Goal: Information Seeking & Learning: Learn about a topic

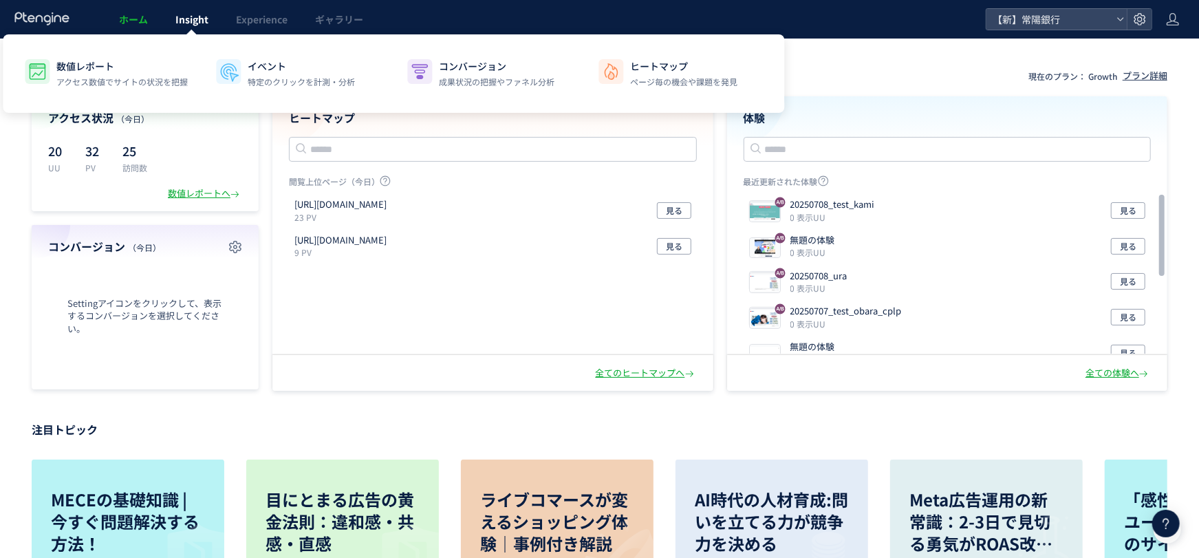
click at [204, 21] on span "Insight" at bounding box center [191, 19] width 33 height 14
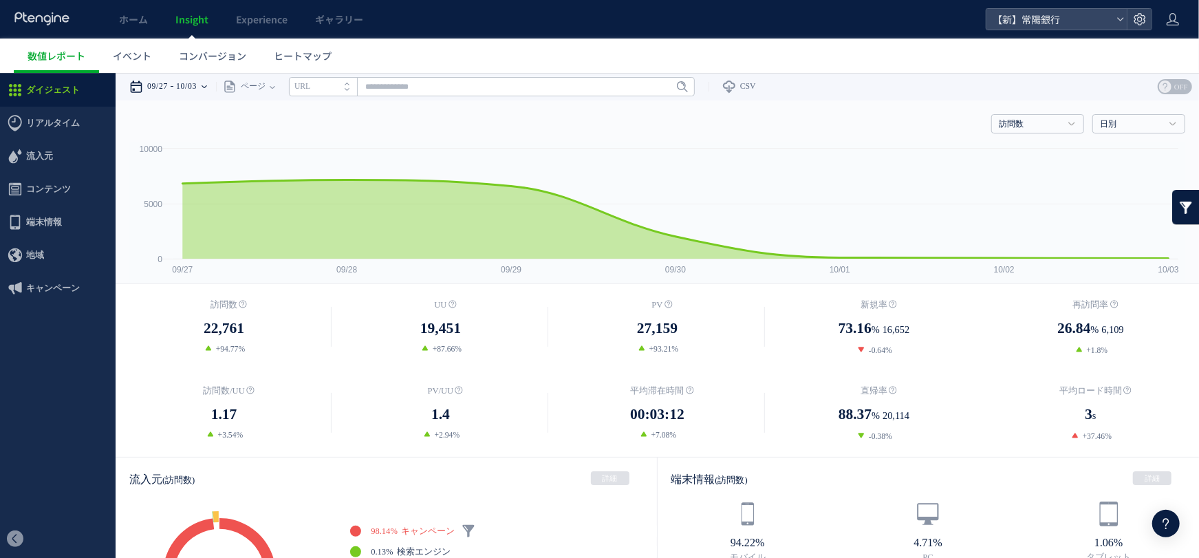
click at [166, 89] on time "09/27" at bounding box center [157, 86] width 21 height 28
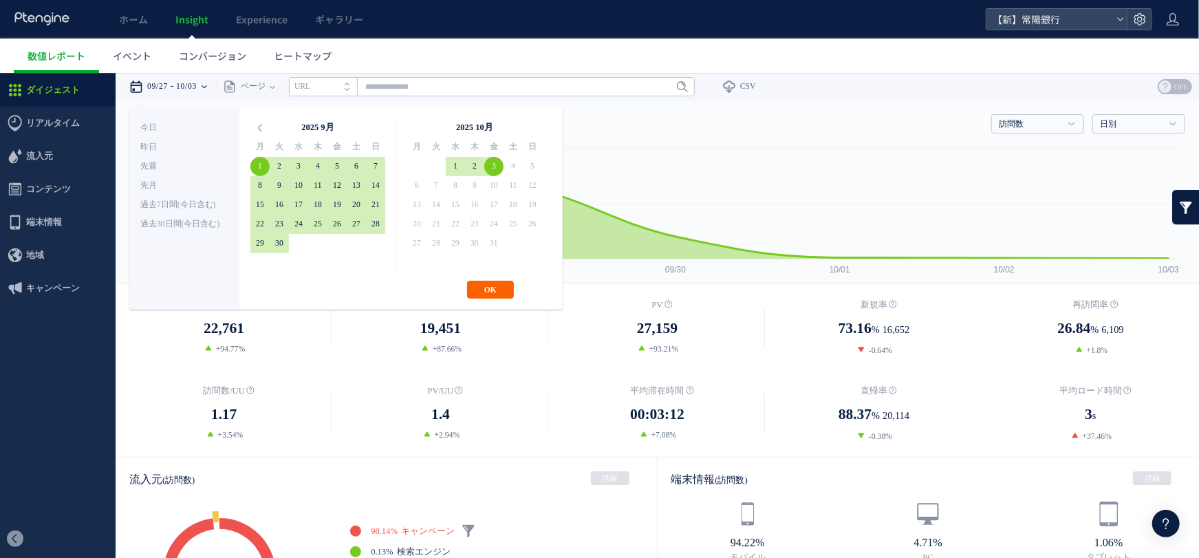
click at [487, 283] on button "OK" at bounding box center [490, 289] width 47 height 18
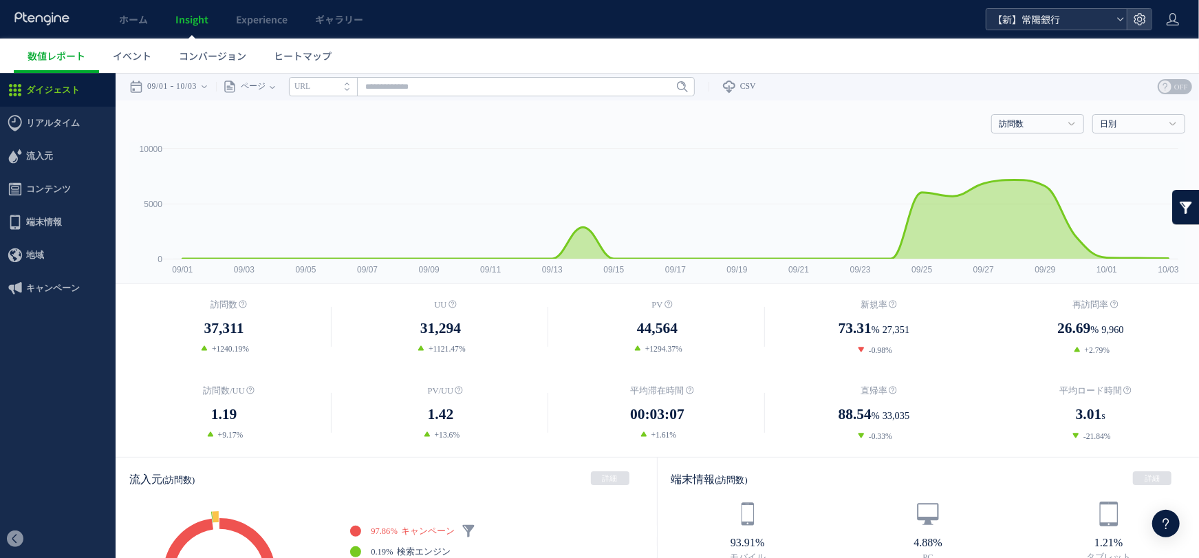
click at [1036, 25] on span "【新】常陽銀行" at bounding box center [1049, 19] width 122 height 21
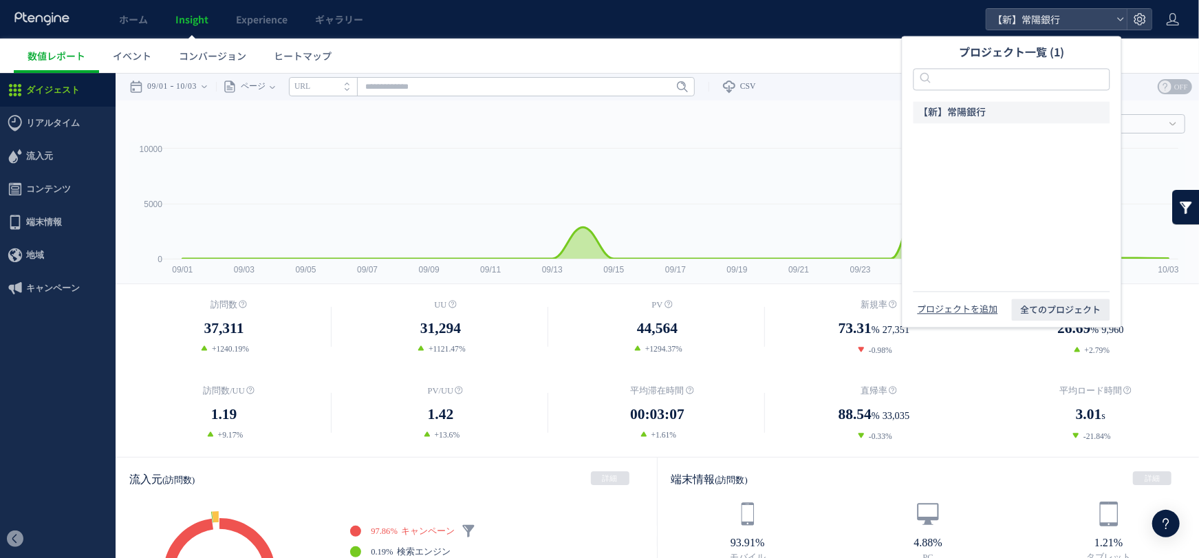
click at [823, 39] on ul "数値レポート イベント コンバージョン ヒートマップ" at bounding box center [606, 56] width 1185 height 34
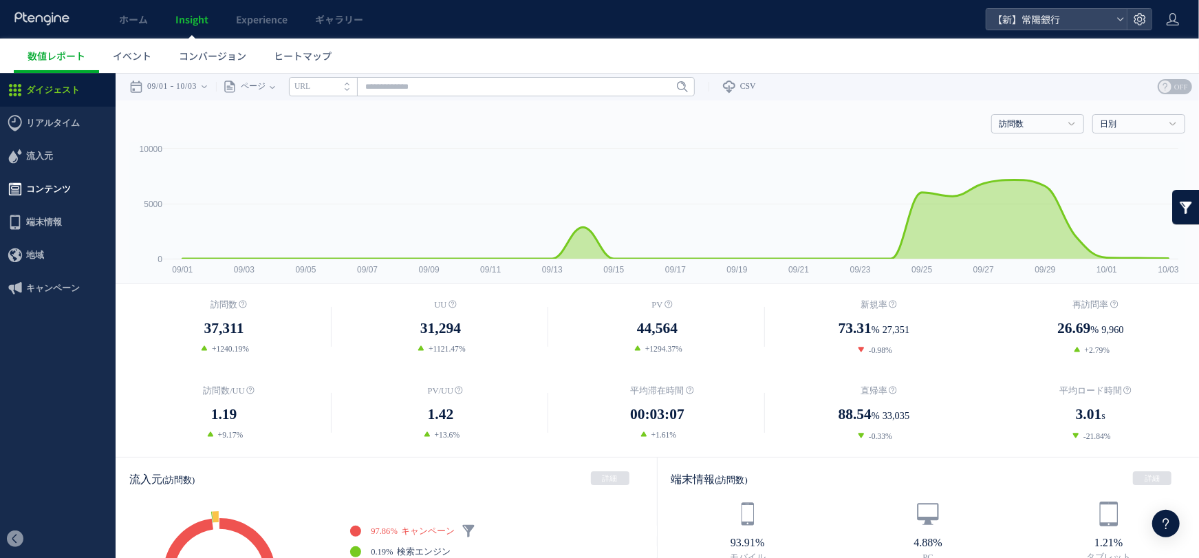
click at [90, 187] on span "コンテンツ" at bounding box center [58, 188] width 116 height 33
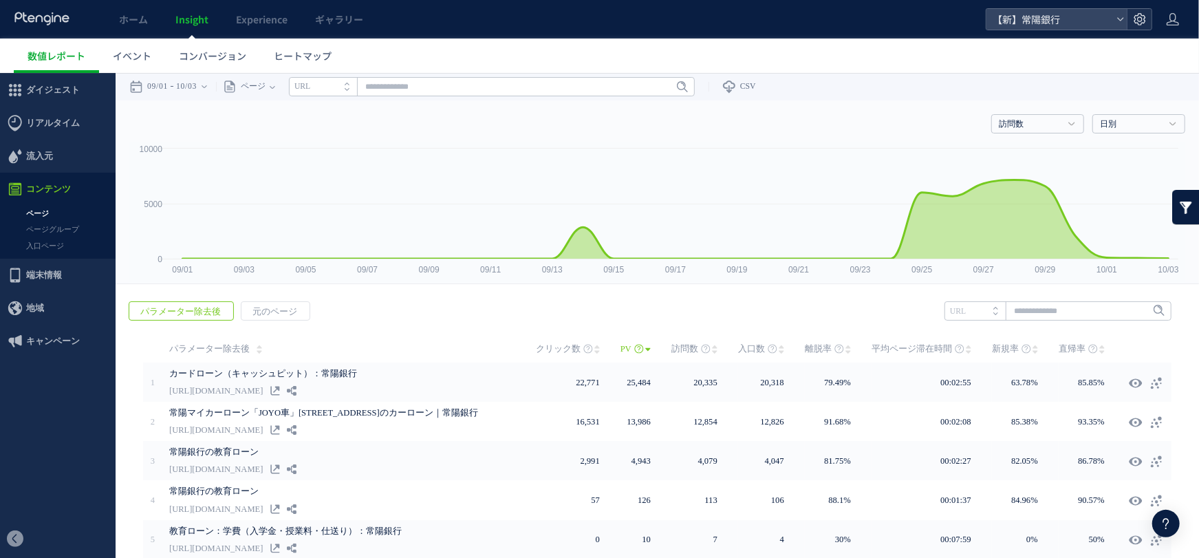
click at [1145, 17] on use at bounding box center [1140, 19] width 12 height 12
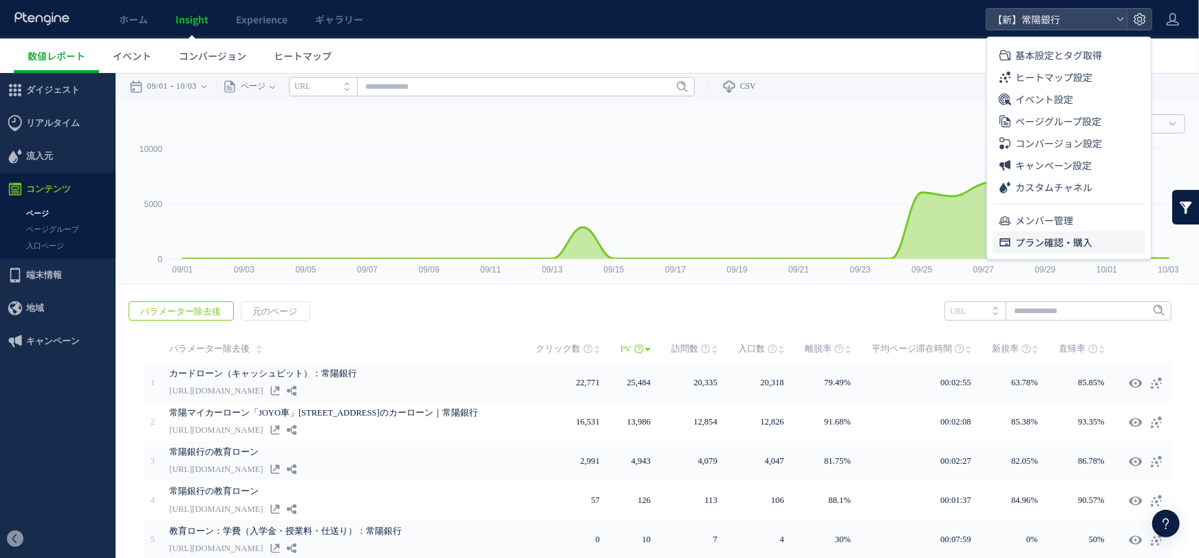
click at [1051, 239] on span "プラン確認・購入" at bounding box center [1053, 242] width 77 height 22
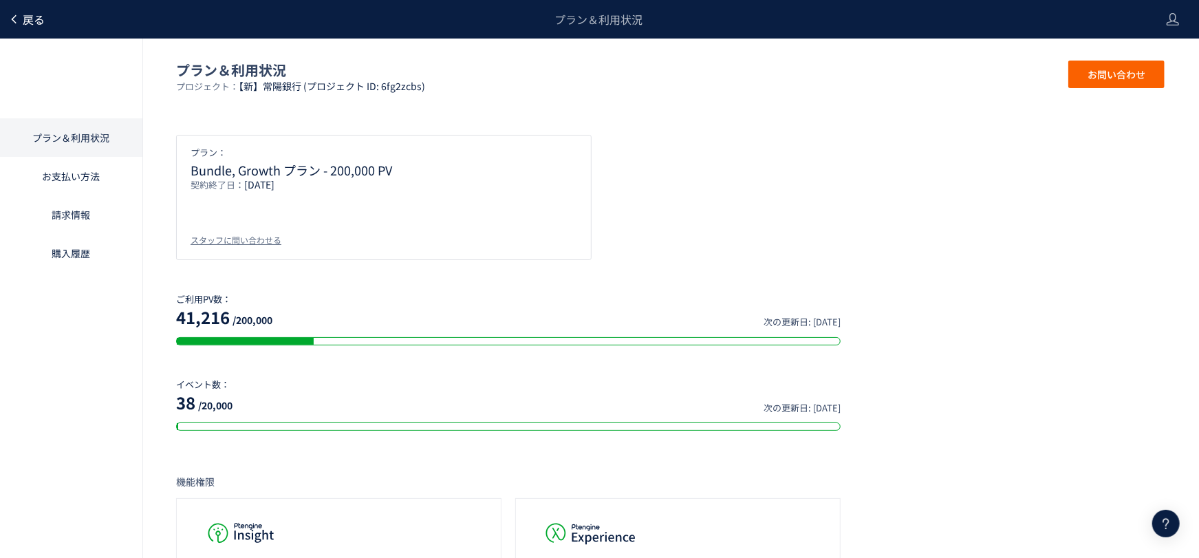
click at [36, 18] on span "戻る" at bounding box center [34, 19] width 22 height 17
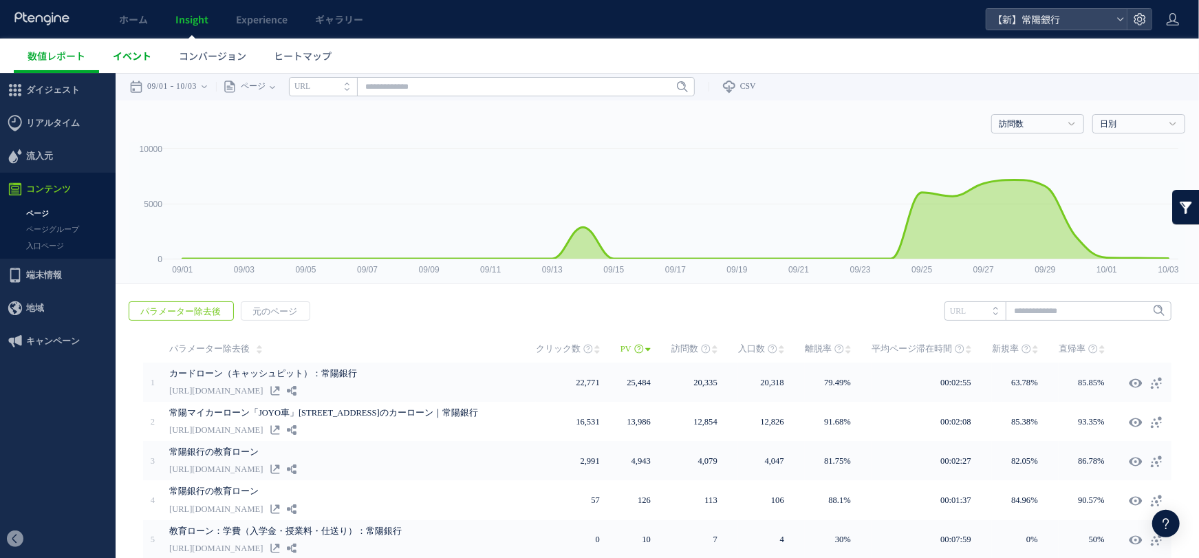
click at [142, 54] on span "イベント" at bounding box center [132, 56] width 39 height 14
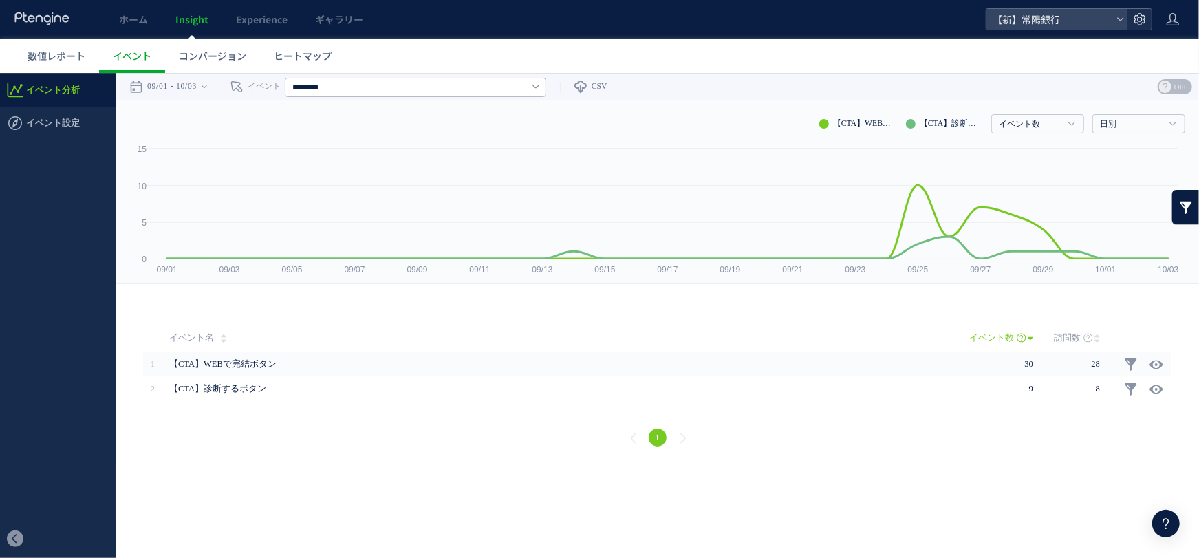
click at [1140, 17] on use at bounding box center [1140, 19] width 12 height 12
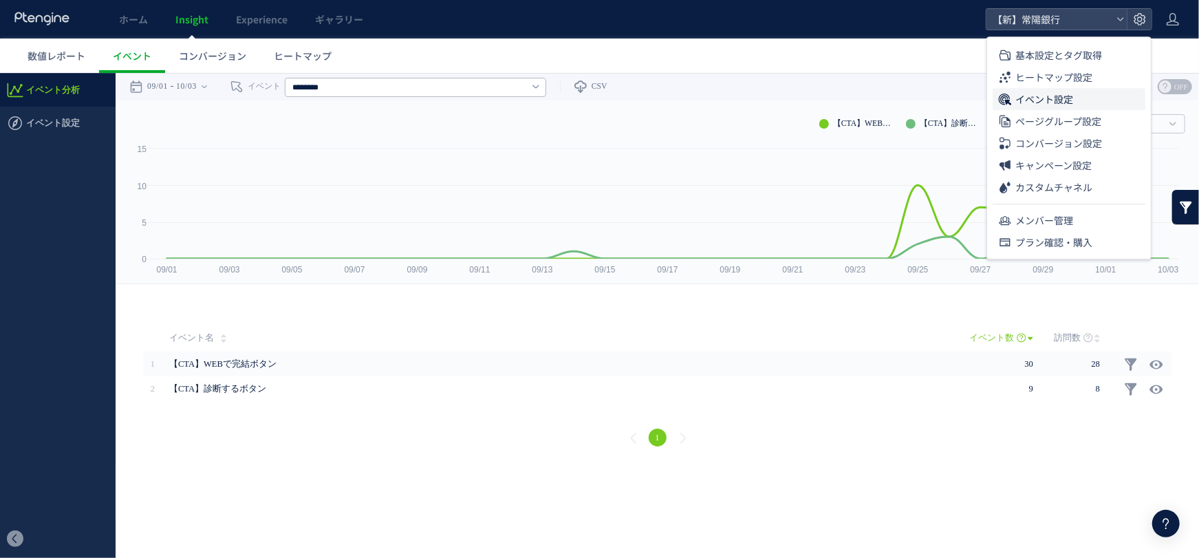
click at [1057, 98] on span "イベント設定" at bounding box center [1044, 99] width 58 height 22
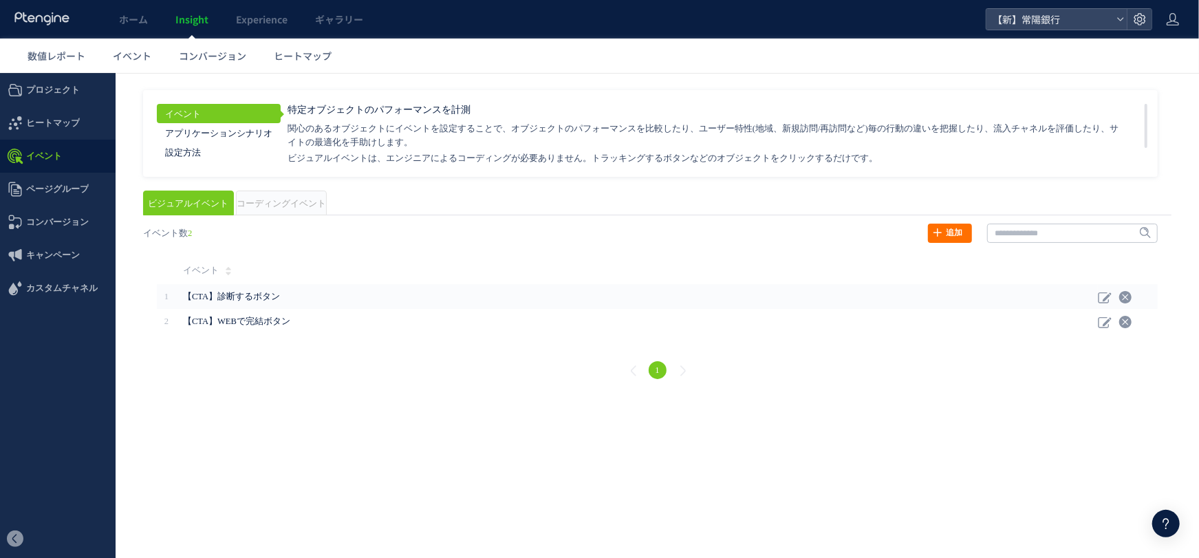
click at [275, 209] on div "戻る ヒートマップを計測させるには、解析コードを実装してください。 実装 URL タイトル名" at bounding box center [657, 302] width 1056 height 187
click at [67, 58] on span "数値レポート" at bounding box center [57, 56] width 58 height 14
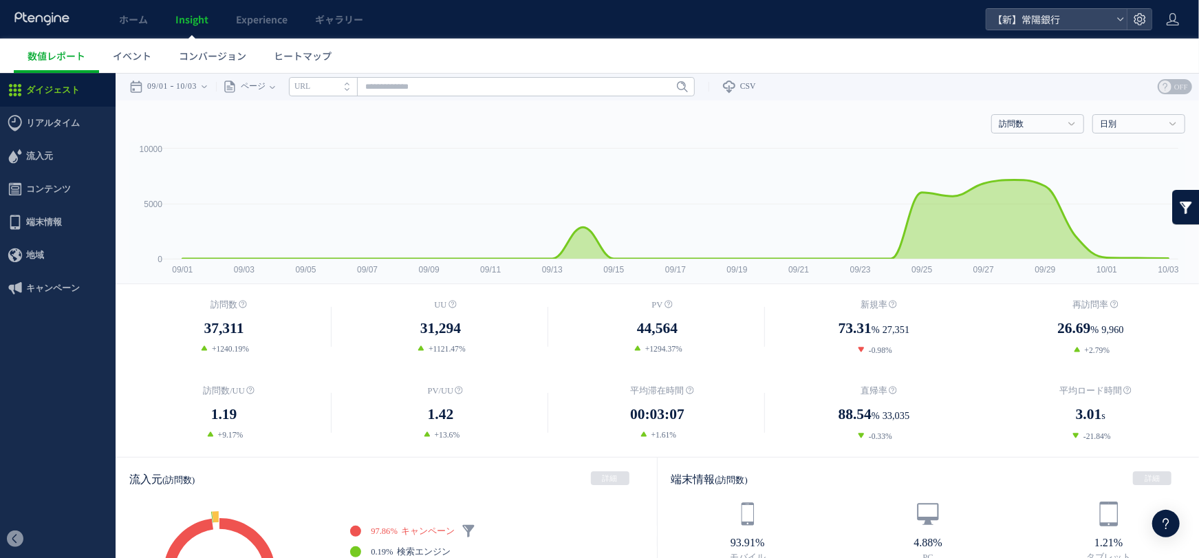
click at [175, 25] on span "Insight" at bounding box center [191, 19] width 33 height 14
click at [259, 23] on span "Experience" at bounding box center [262, 19] width 52 height 14
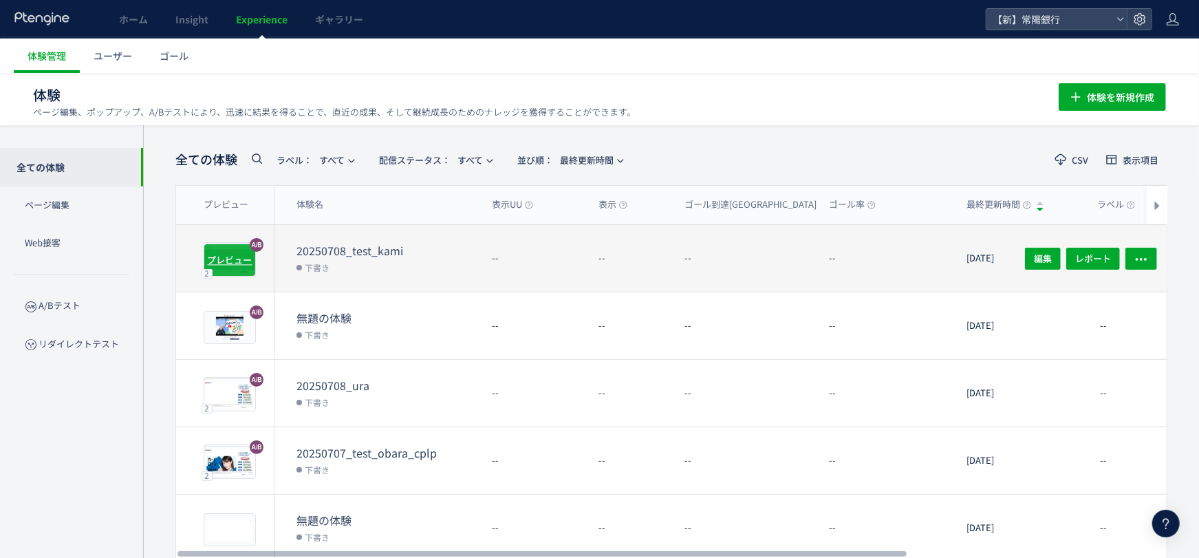
click at [228, 261] on span "プレビュー" at bounding box center [230, 259] width 45 height 13
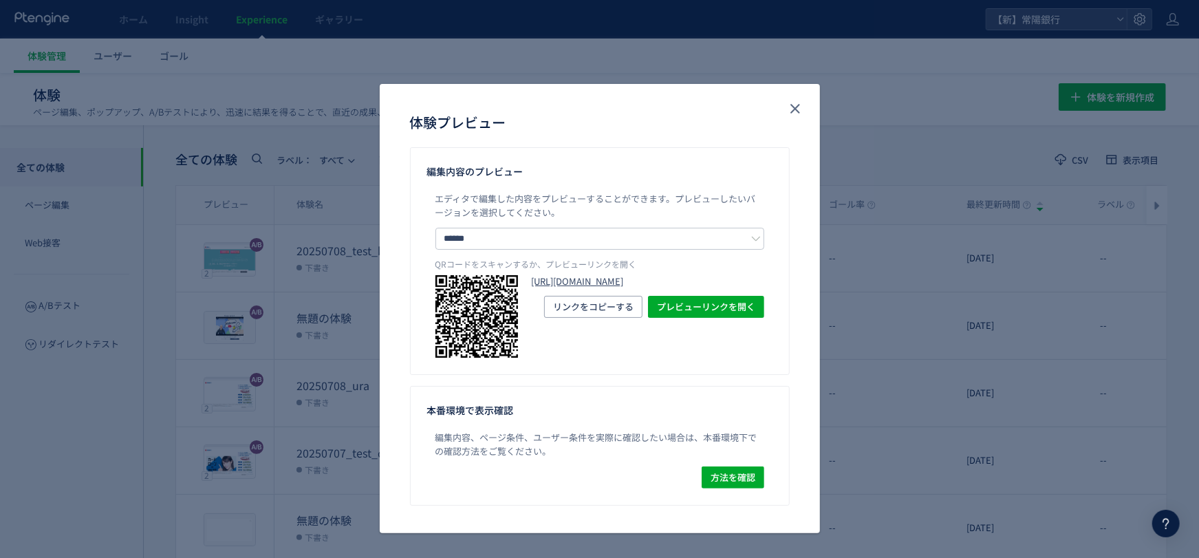
click at [591, 288] on link "[URL][DOMAIN_NAME]" at bounding box center [648, 281] width 233 height 13
click at [797, 110] on use "close" at bounding box center [795, 109] width 10 height 10
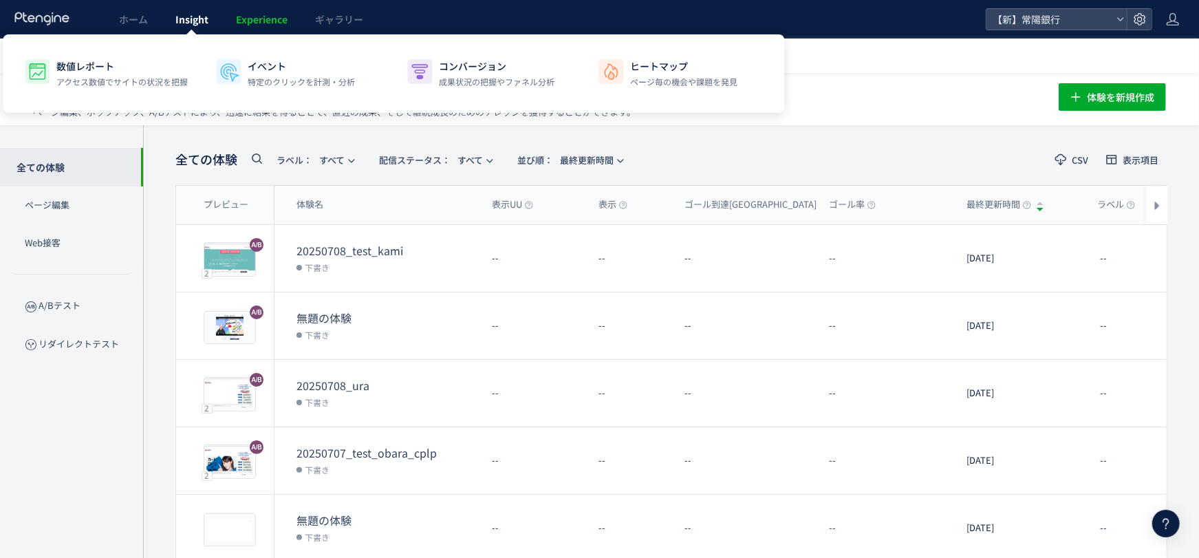
click at [183, 29] on link "Insight" at bounding box center [192, 19] width 61 height 39
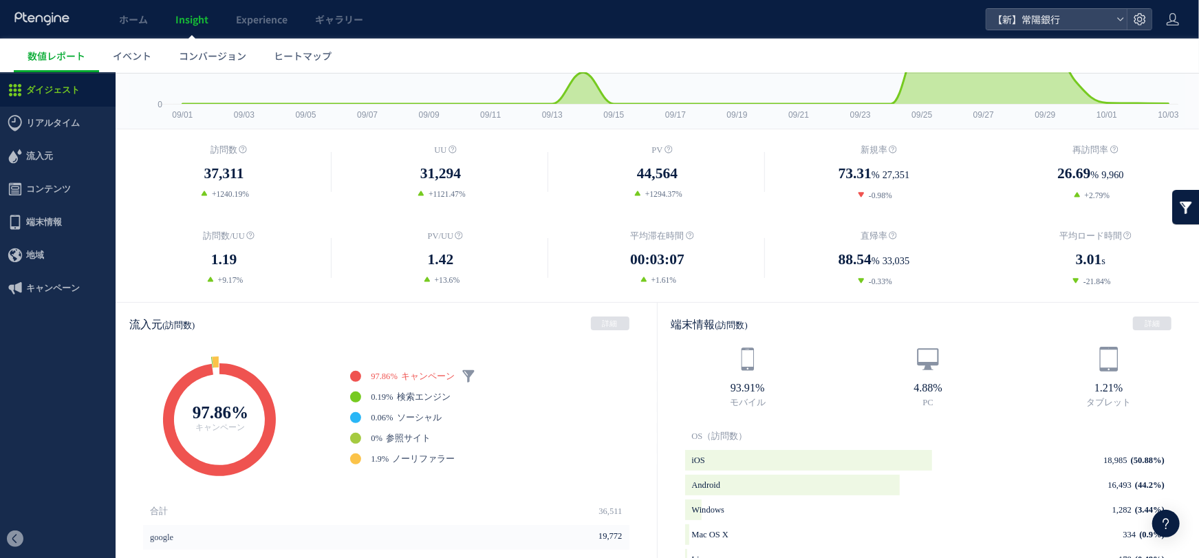
scroll to position [304, 0]
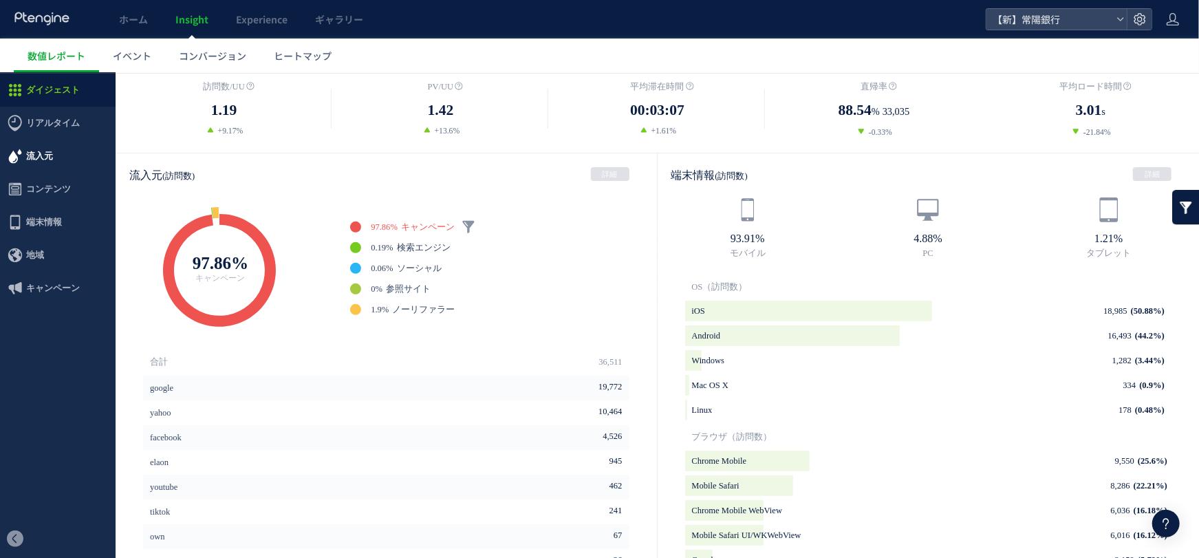
click at [61, 158] on span "流入元" at bounding box center [58, 155] width 116 height 33
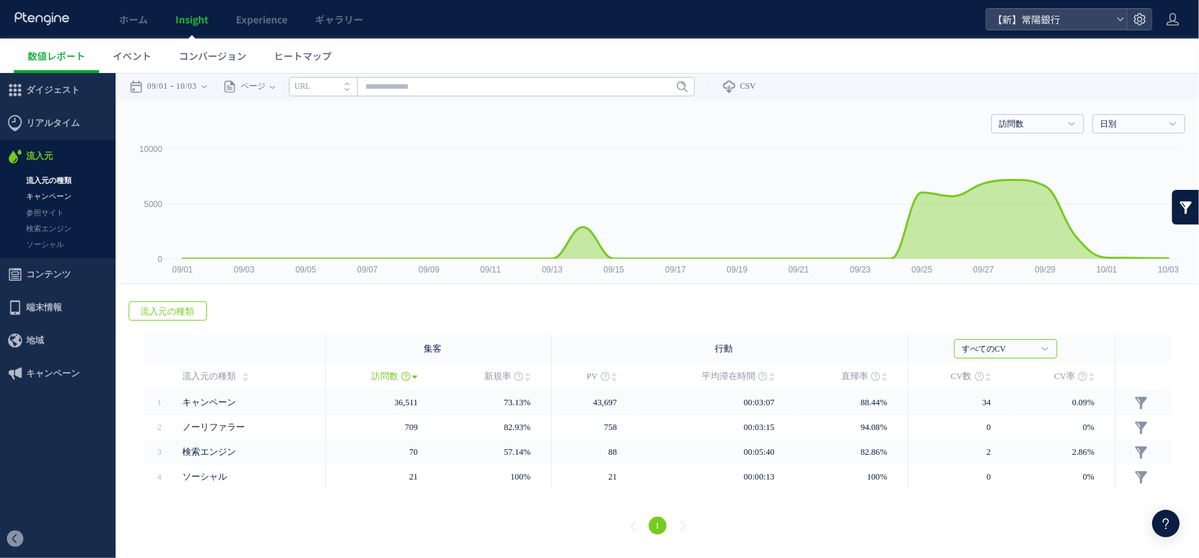
click at [68, 195] on link "キャンペーン" at bounding box center [58, 196] width 116 height 16
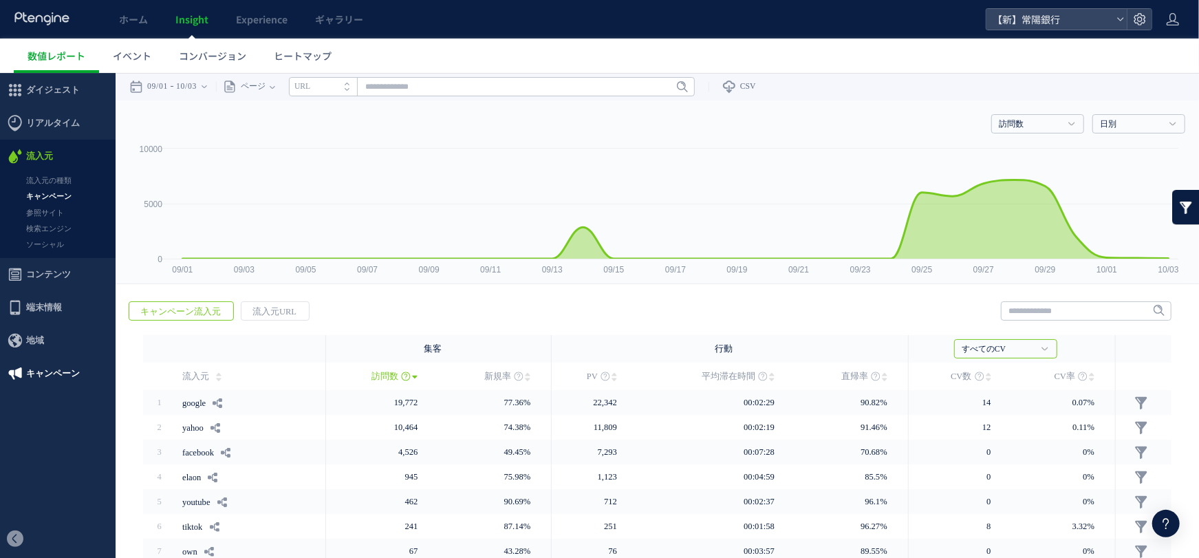
click at [48, 376] on span "キャンペーン" at bounding box center [53, 372] width 54 height 33
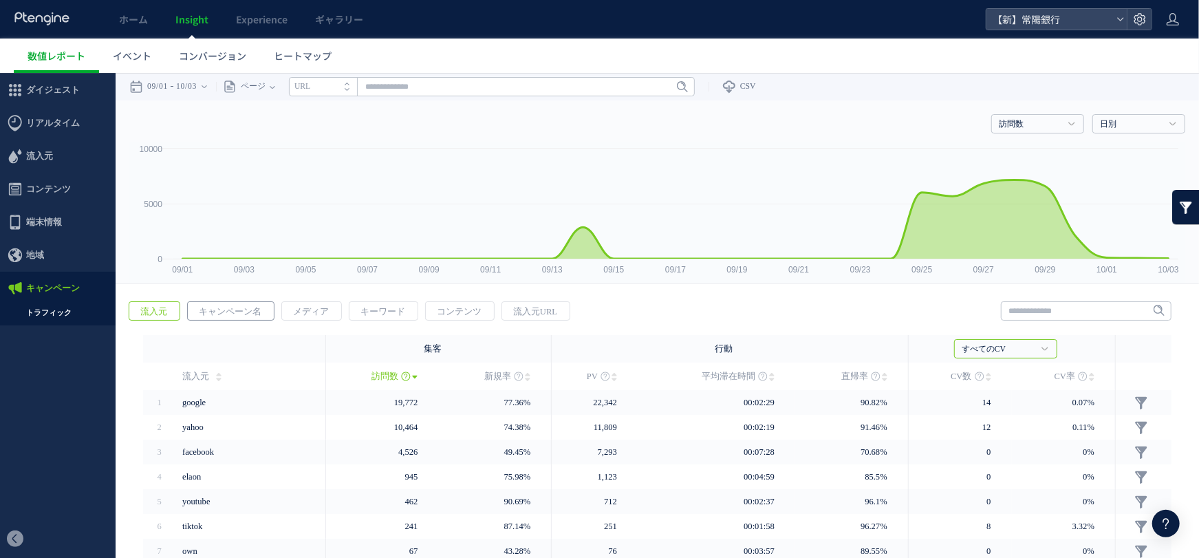
click at [228, 314] on span "キャンペーン名" at bounding box center [230, 310] width 85 height 19
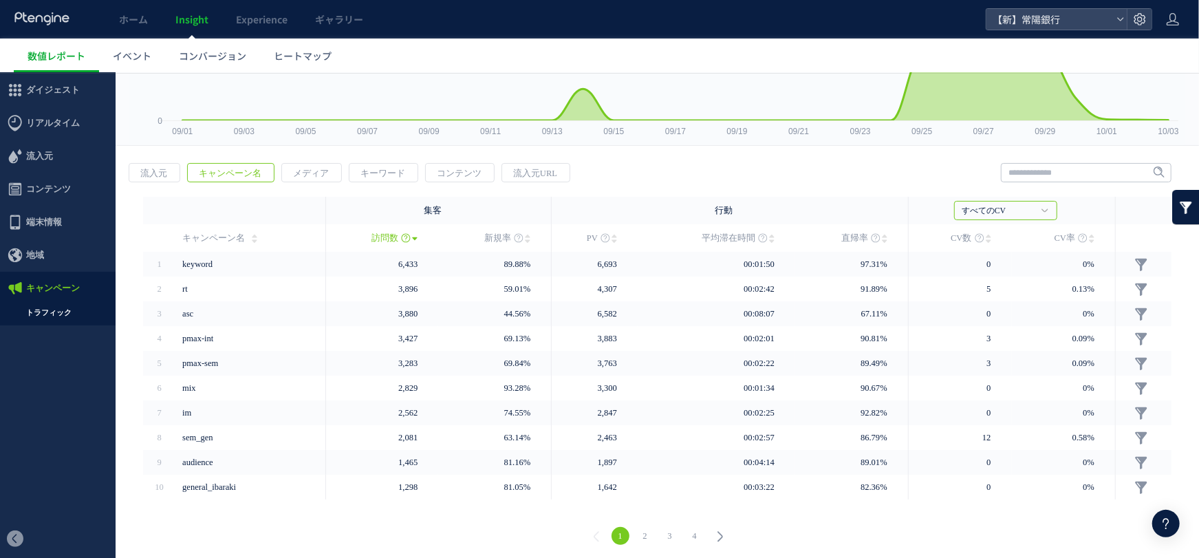
scroll to position [142, 0]
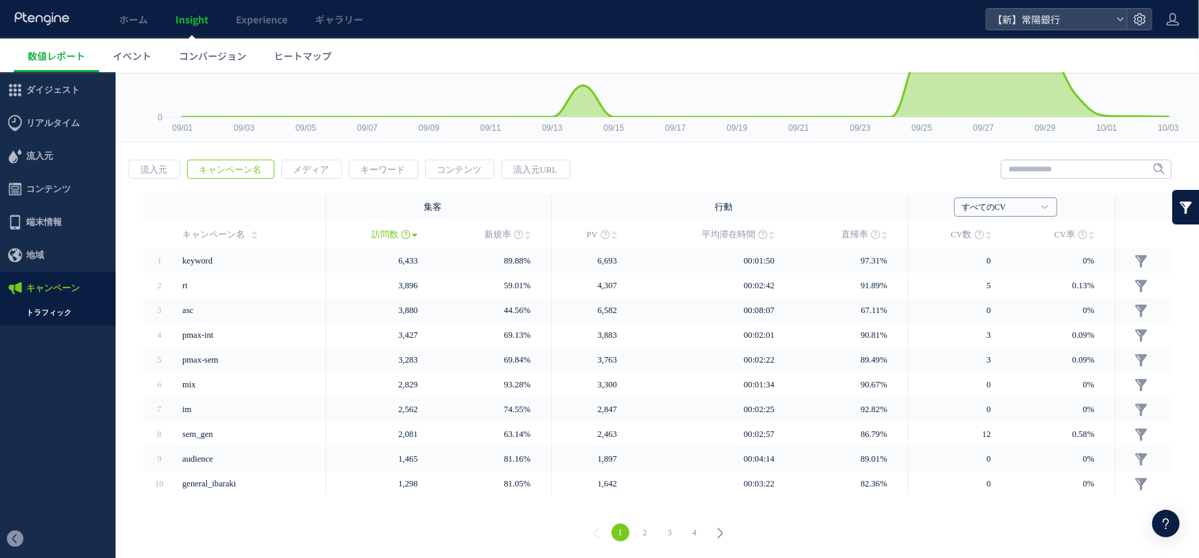
click at [1006, 213] on link "すべてのCV" at bounding box center [998, 207] width 73 height 12
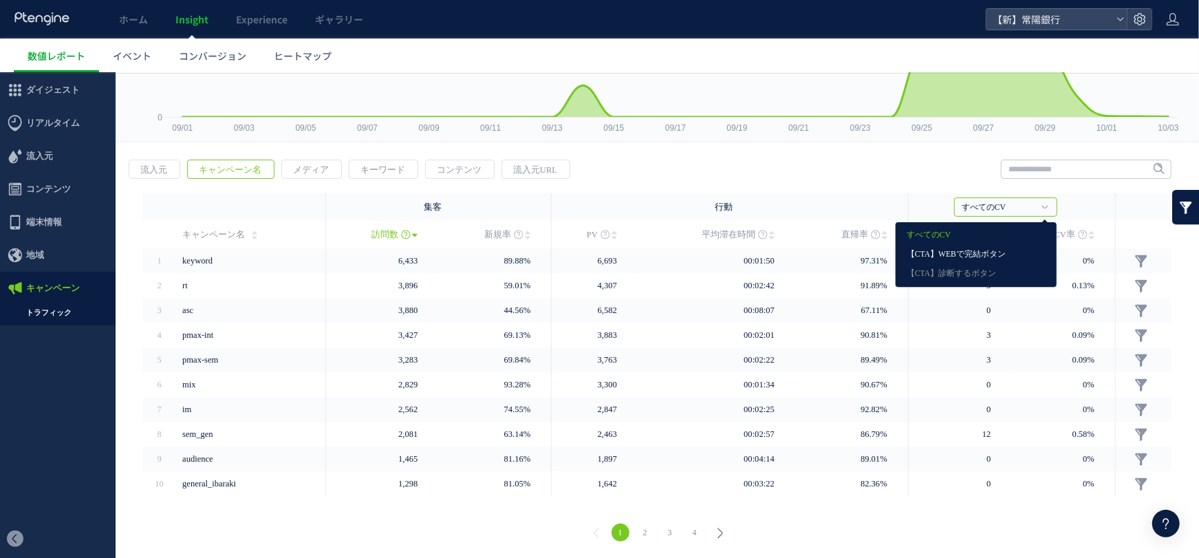
click at [999, 248] on link "【CTA】WEBで完結ボタン" at bounding box center [976, 254] width 139 height 18
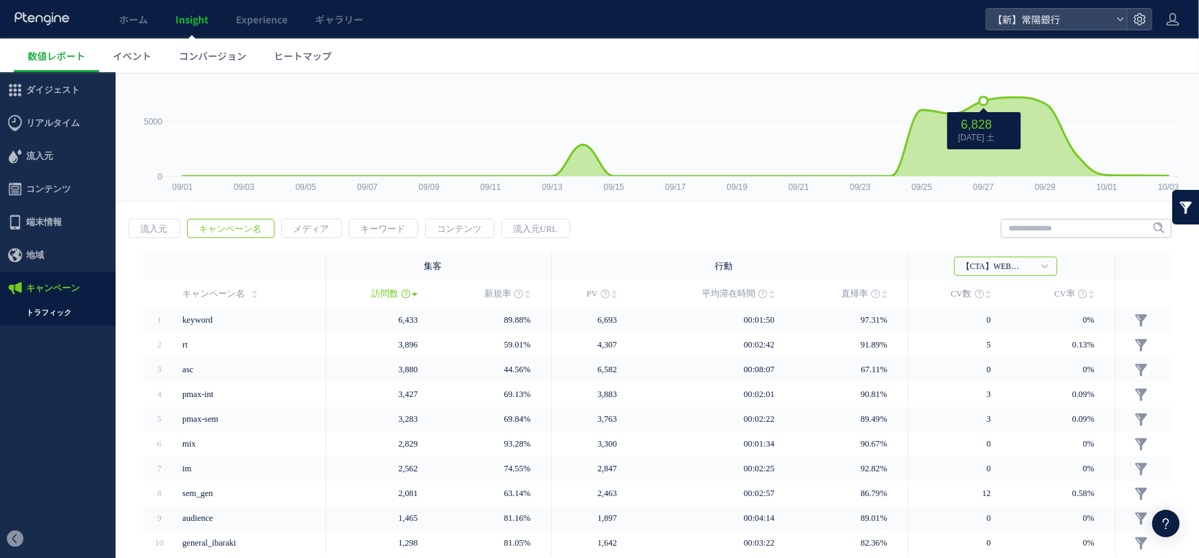
scroll to position [0, 0]
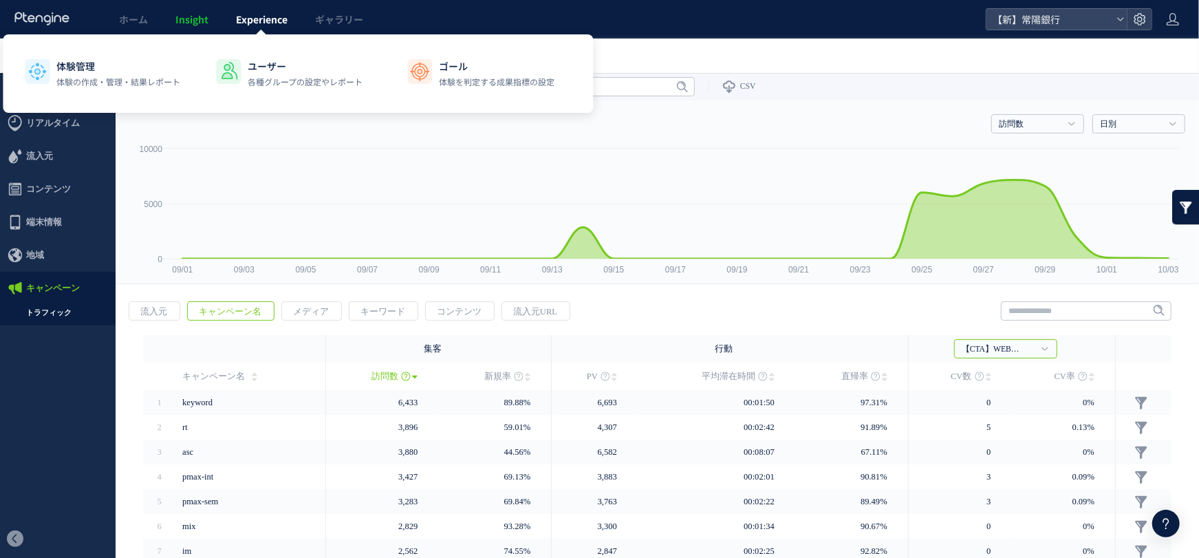
click at [252, 29] on link "Experience" at bounding box center [261, 19] width 79 height 39
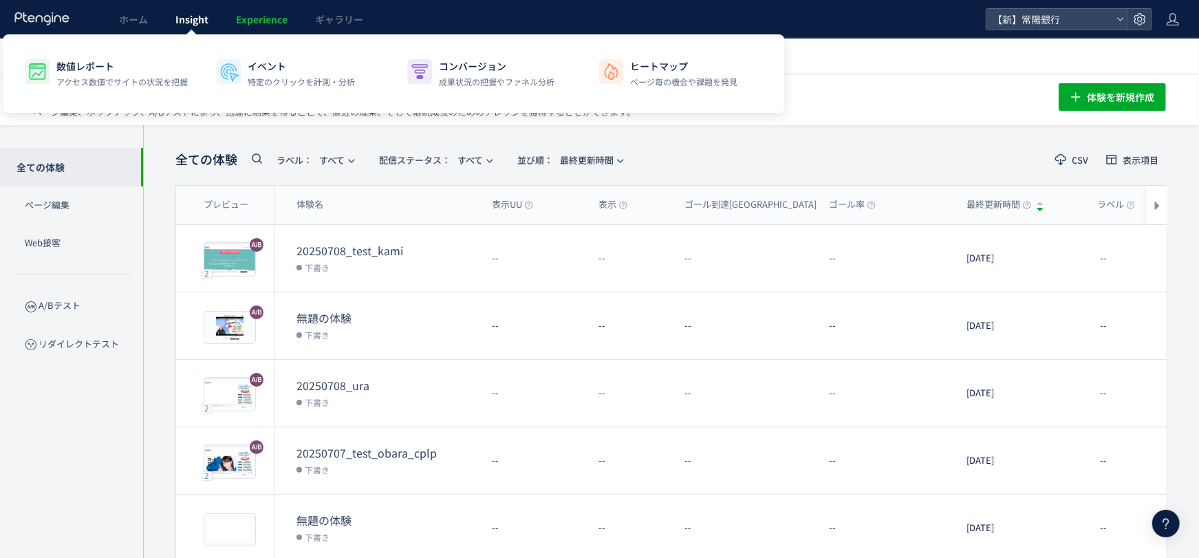
click at [190, 31] on div at bounding box center [191, 34] width 7 height 7
click at [206, 18] on span "Insight" at bounding box center [191, 19] width 33 height 14
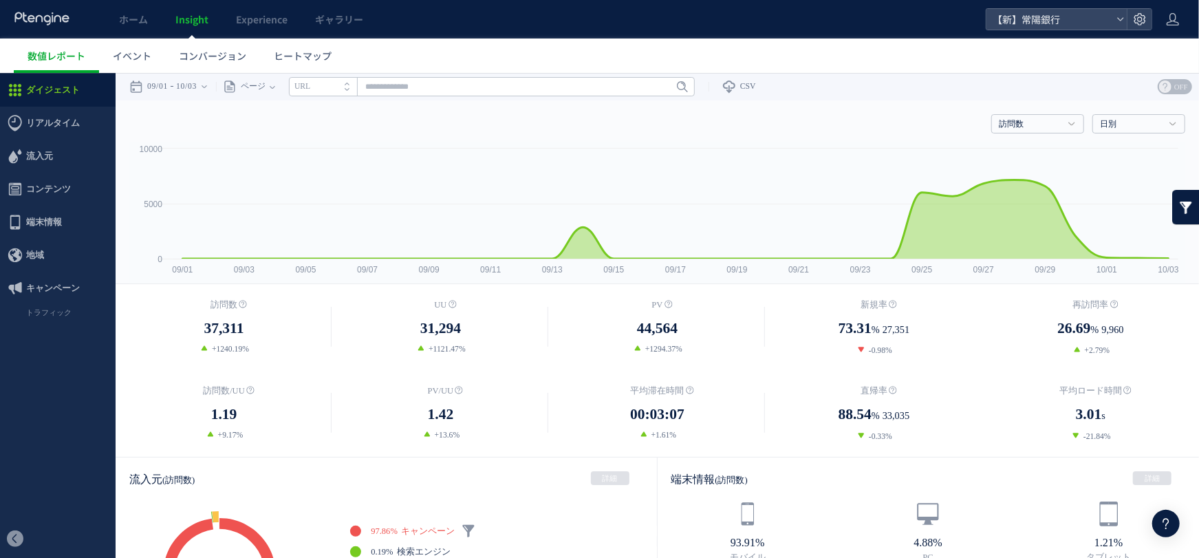
click at [841, 89] on div "戻る デフォルト設定では本日のデータを表示しています。 カレンダーでご覧になりたい期間を指定することができます。 09/01 10/03 今日 昨日 先週 先…" at bounding box center [657, 86] width 1083 height 28
click at [191, 94] on time "10/03" at bounding box center [186, 86] width 21 height 28
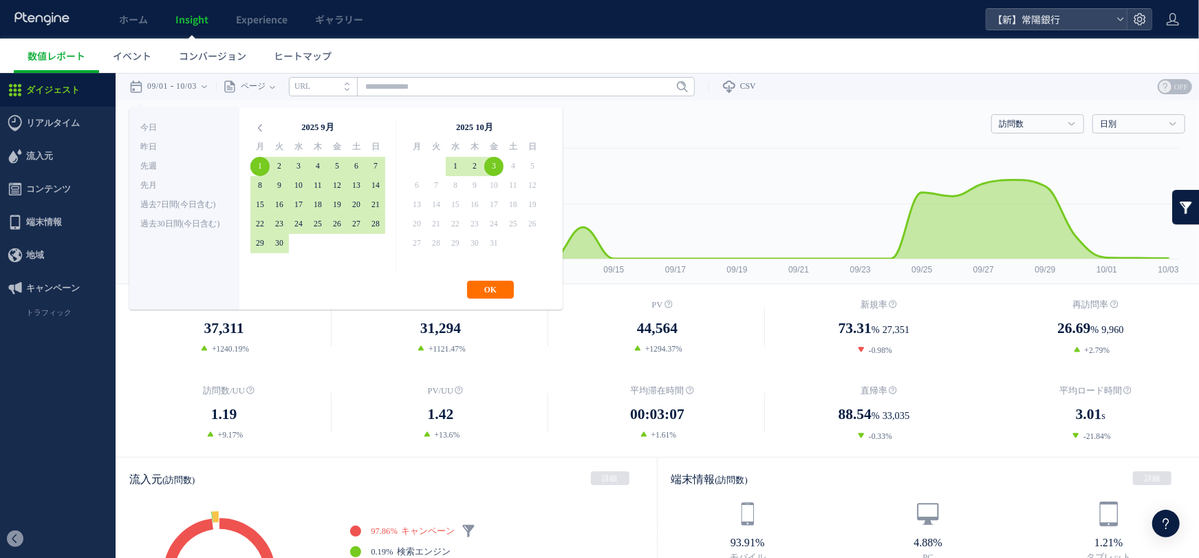
click at [600, 129] on div "訪問数 訪問数 [GEOGRAPHIC_DATA] PV 新規率 再訪問率 訪問数/UU PV/UU 平均滞在時間 直帰率 平均ロード時間 日別" at bounding box center [657, 120] width 1056 height 41
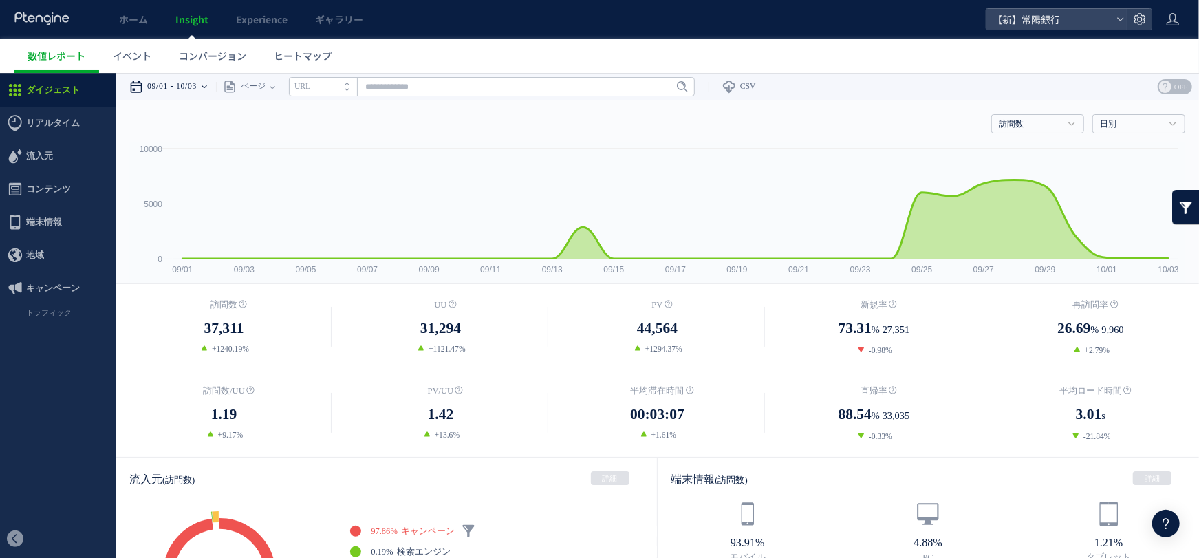
click at [197, 91] on time "10/03" at bounding box center [186, 86] width 21 height 28
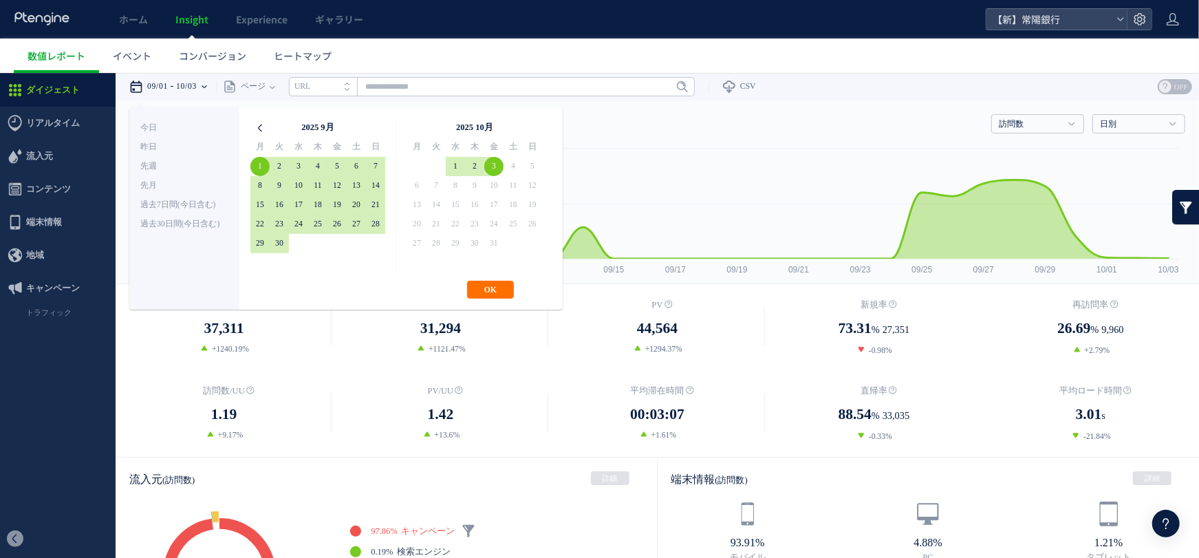
click at [256, 127] on icon at bounding box center [259, 127] width 19 height 19
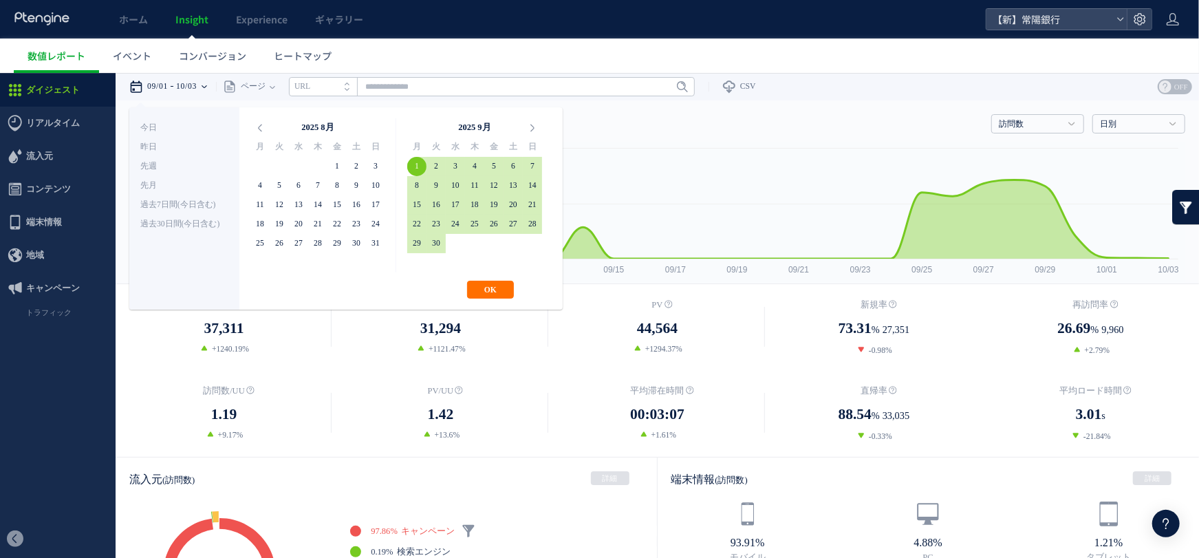
click at [256, 127] on icon at bounding box center [259, 127] width 19 height 19
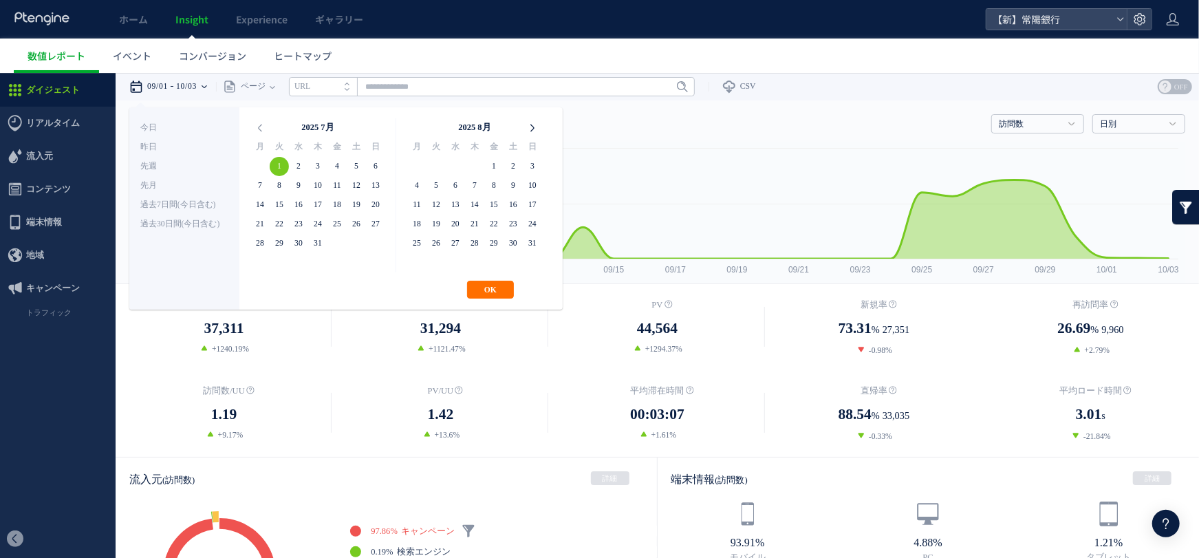
click at [537, 128] on icon at bounding box center [532, 127] width 19 height 19
